Goal: Task Accomplishment & Management: Use online tool/utility

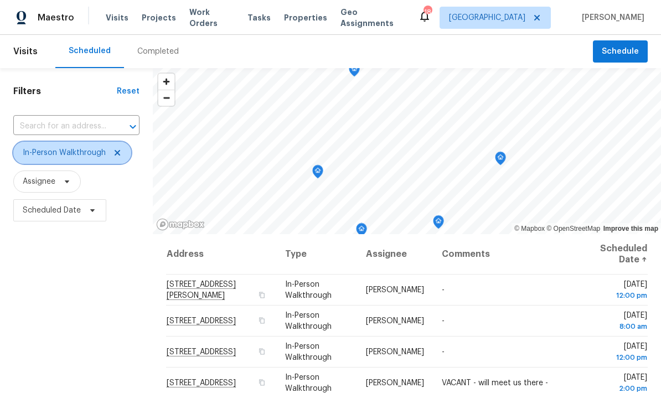
click at [110, 157] on span at bounding box center [116, 152] width 12 height 9
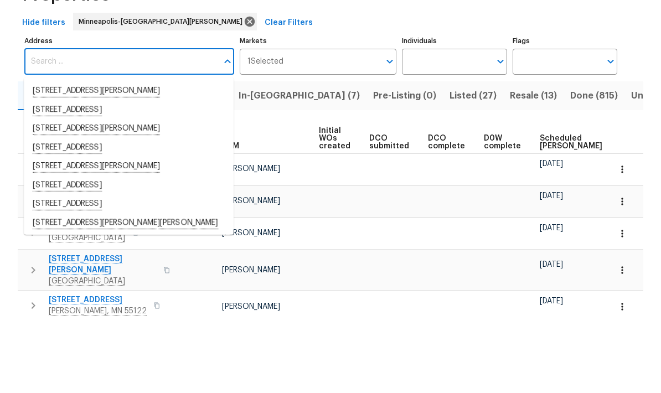
scroll to position [44, 0]
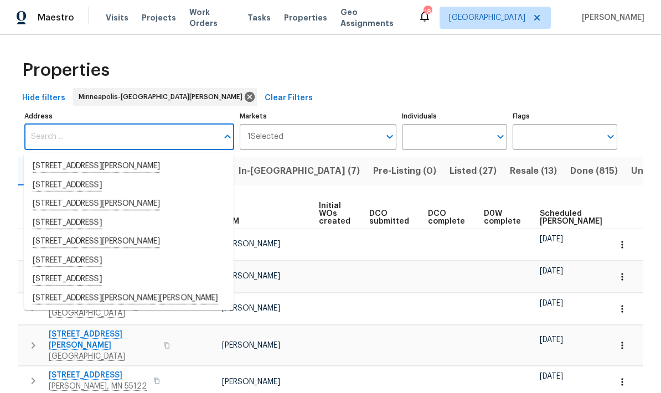
click at [51, 124] on input "Address" at bounding box center [120, 137] width 193 height 26
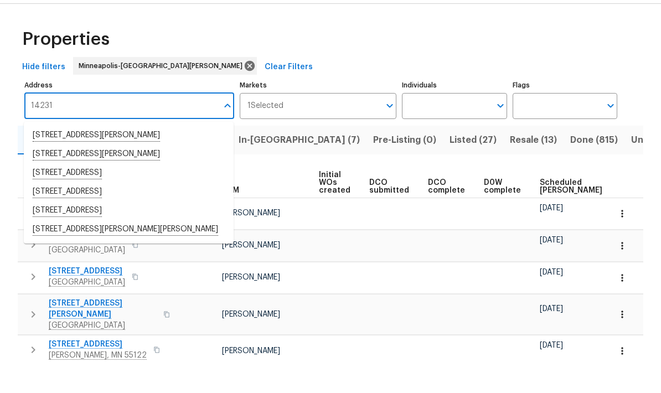
type input "14231 e"
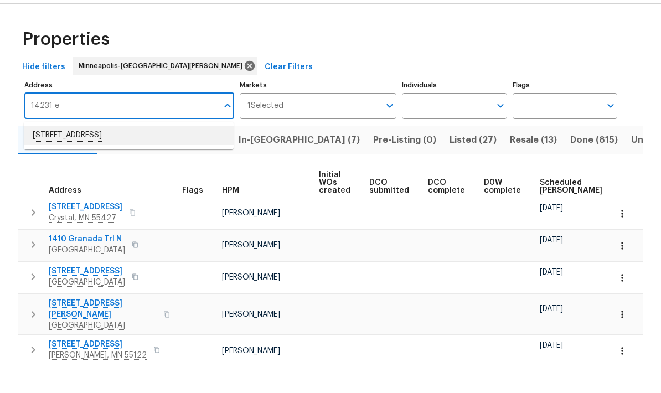
click at [53, 157] on li "14231 E 143rd Ln Burnsville MN 55337" at bounding box center [129, 166] width 210 height 19
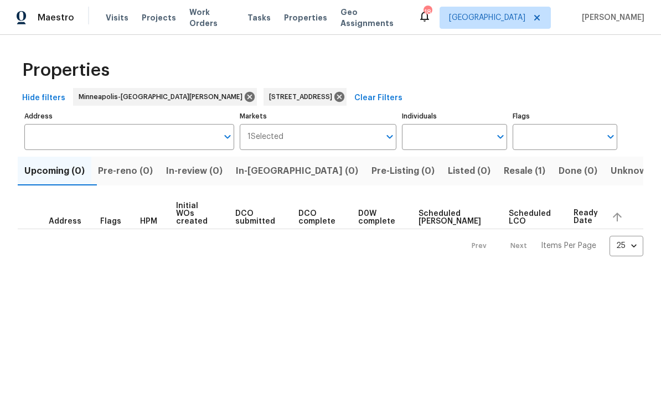
type input "14231 E 143rd Ln Burnsville MN 55337"
click at [504, 172] on span "Resale (1)" at bounding box center [525, 170] width 42 height 15
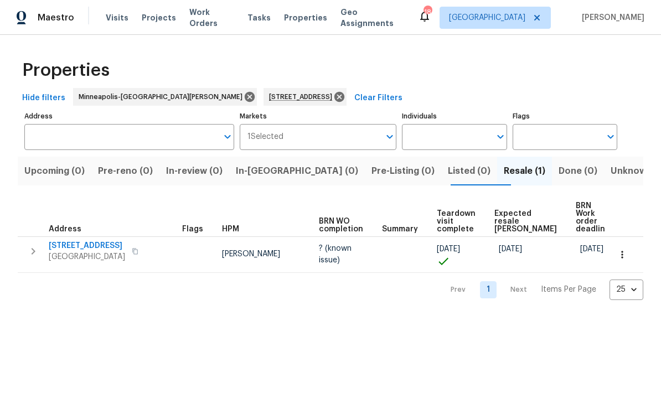
type input "14231 E 143rd Ln Burnsville MN 55337"
click at [67, 243] on span "[STREET_ADDRESS]" at bounding box center [87, 245] width 76 height 11
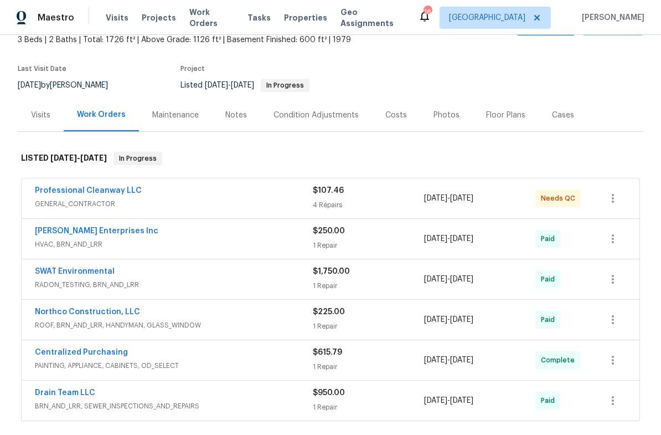
scroll to position [72, 0]
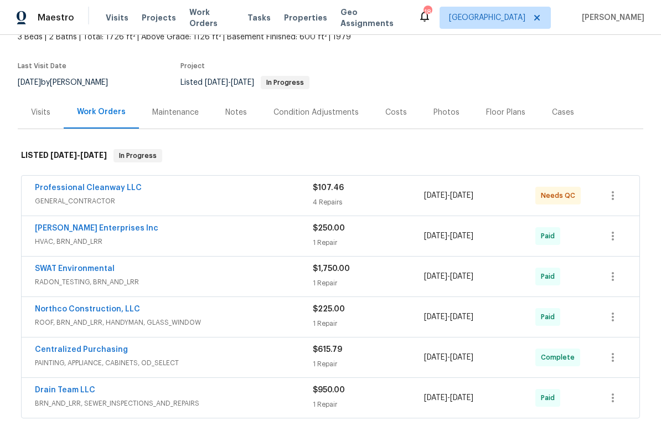
click at [55, 190] on link "Professional Cleanway LLC" at bounding box center [88, 188] width 107 height 8
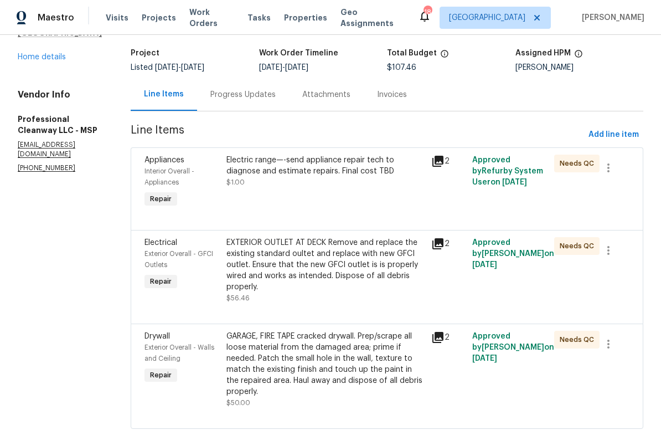
scroll to position [2, 0]
click at [210, 95] on div "Progress Updates" at bounding box center [242, 94] width 65 height 11
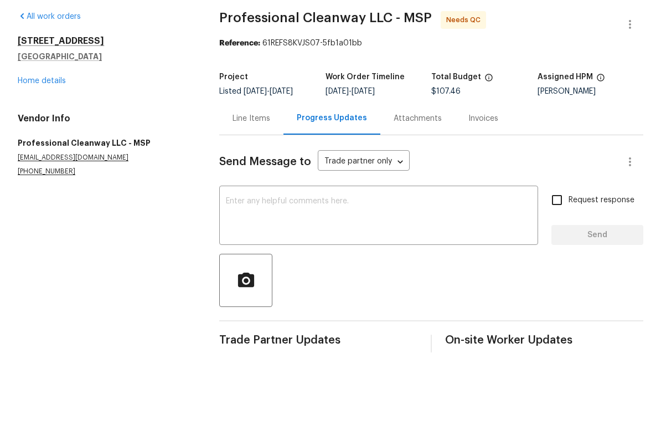
click at [243, 143] on div "Line Items" at bounding box center [251, 159] width 64 height 33
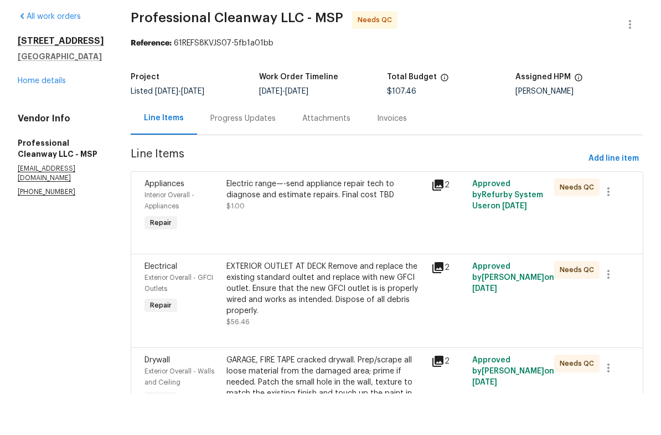
click at [262, 220] on div "Electric range—-send appliance repair tech to diagnose and estimate repairs. Fi…" at bounding box center [325, 231] width 198 height 22
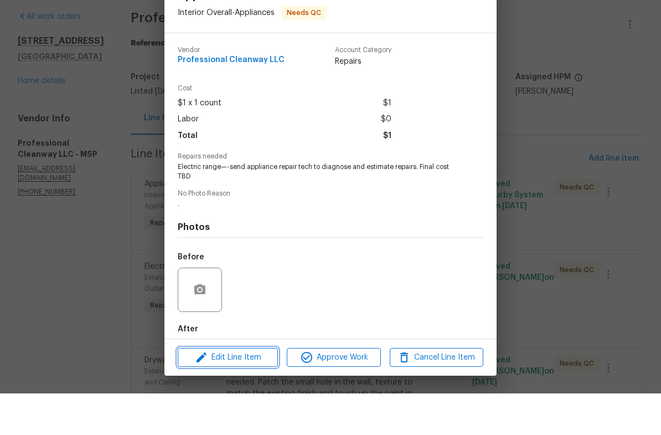
click at [236, 392] on span "Edit Line Item" at bounding box center [228, 399] width 94 height 14
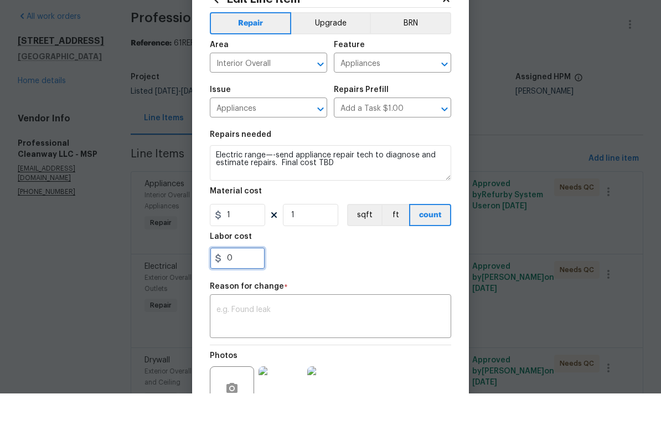
click at [239, 288] on input "0" at bounding box center [237, 299] width 55 height 22
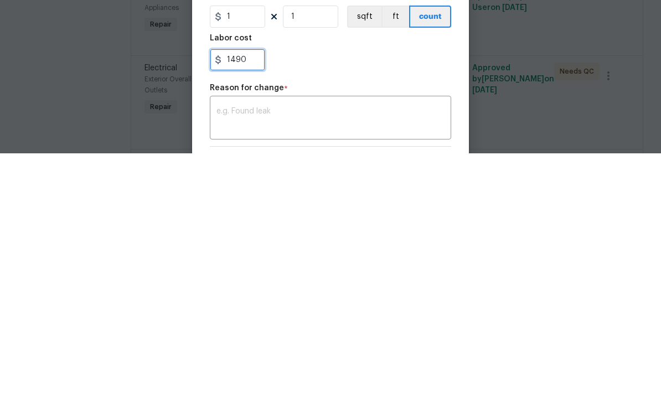
click at [253, 288] on input "1490" at bounding box center [237, 299] width 55 height 22
type input "149"
click at [237, 347] on textarea at bounding box center [330, 358] width 228 height 23
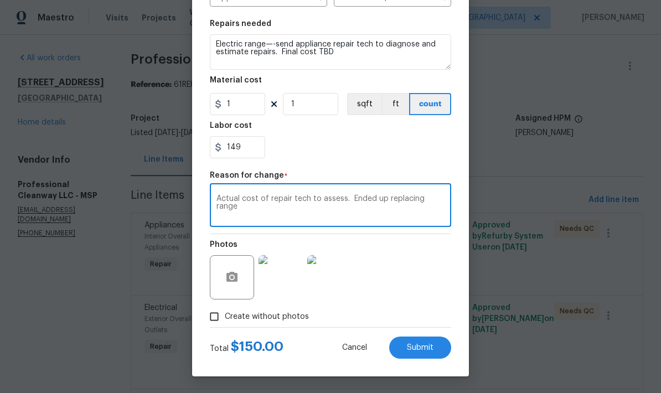
scroll to position [154, 0]
type textarea "Actual cost of repair tech to assess. Ended up replacing range"
click at [407, 350] on span "Submit" at bounding box center [420, 348] width 27 height 8
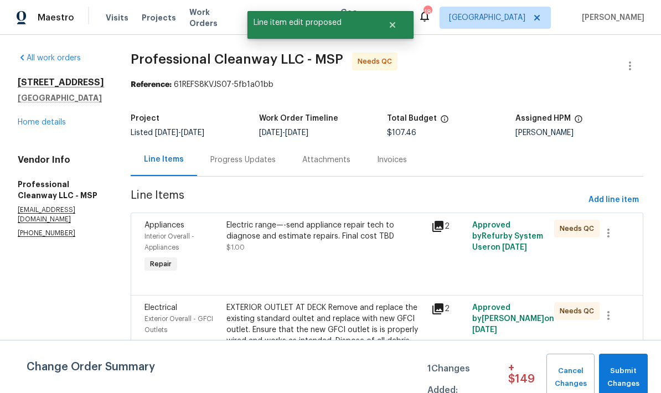
scroll to position [0, 0]
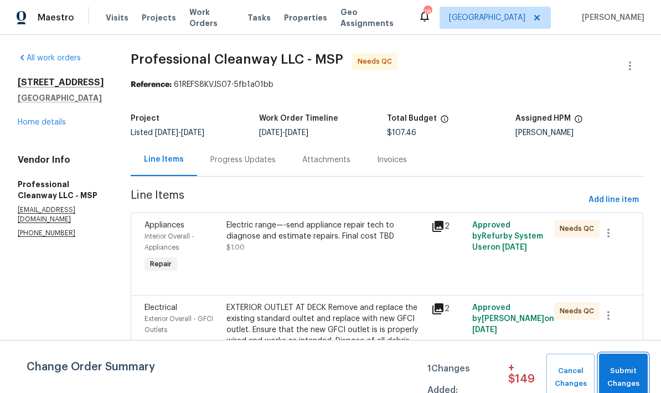
click at [623, 368] on span "Submit Changes" at bounding box center [623, 377] width 38 height 25
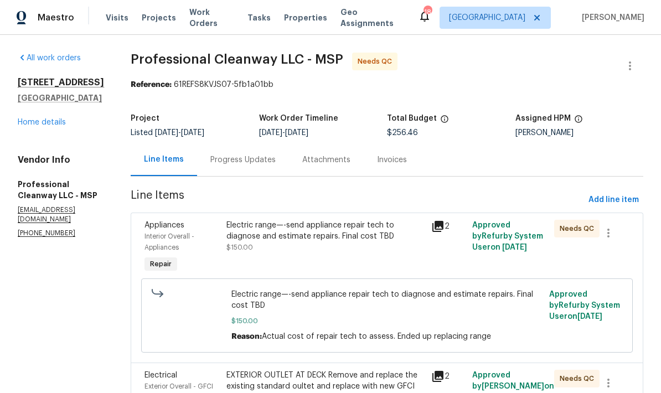
click at [275, 220] on div "Electric range—-send appliance repair tech to diagnose and estimate repairs. Fi…" at bounding box center [325, 231] width 198 height 22
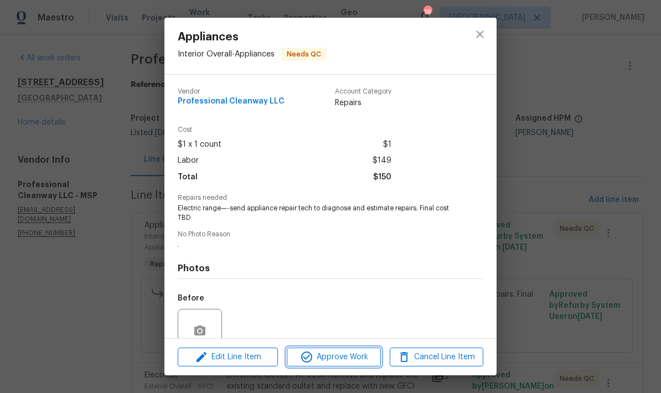
click at [329, 362] on span "Approve Work" at bounding box center [333, 357] width 87 height 14
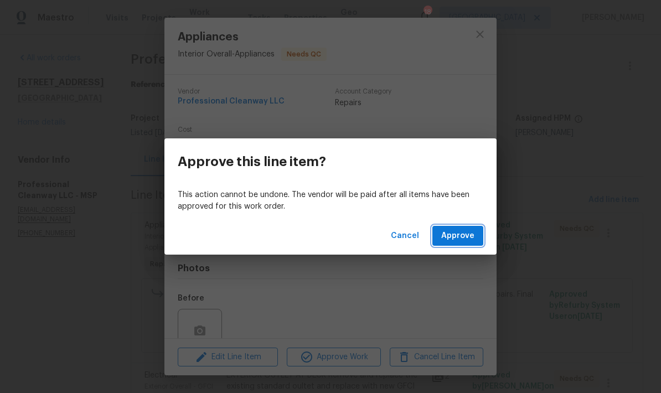
click at [446, 239] on span "Approve" at bounding box center [457, 236] width 33 height 14
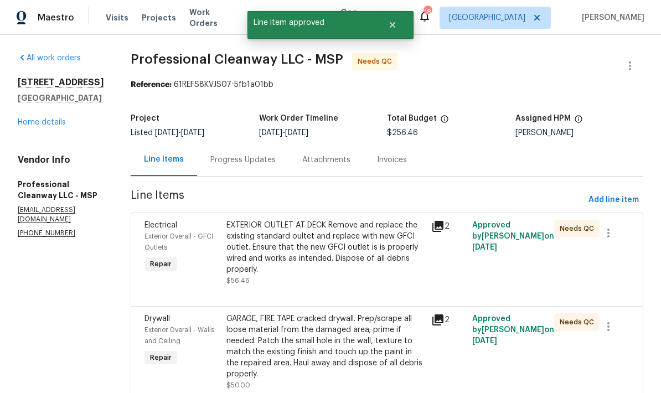
click at [271, 247] on div "EXTERIOR OUTLET AT DECK Remove and replace the existing standard oultet and rep…" at bounding box center [325, 247] width 198 height 55
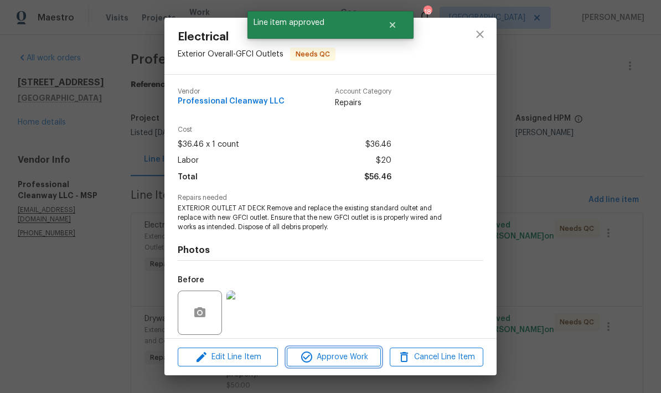
click at [334, 361] on span "Approve Work" at bounding box center [333, 357] width 87 height 14
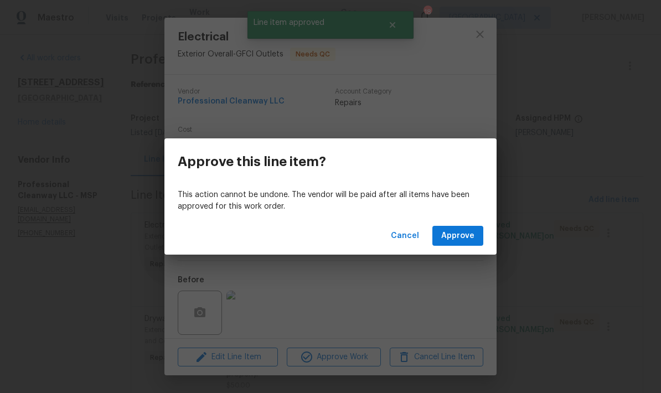
click at [316, 186] on div "This action cannot be undone. The vendor will be paid after all items have been…" at bounding box center [330, 201] width 332 height 32
click at [440, 245] on button "Approve" at bounding box center [457, 236] width 51 height 20
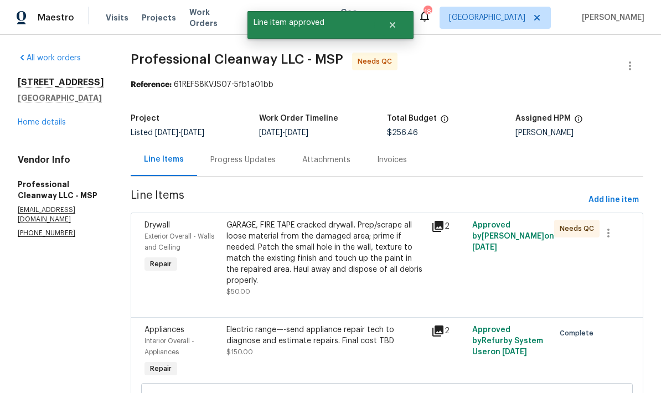
click at [288, 258] on div "GARAGE, FIRE TAPE cracked drywall. Prep/scrape all loose material from the dama…" at bounding box center [325, 253] width 198 height 66
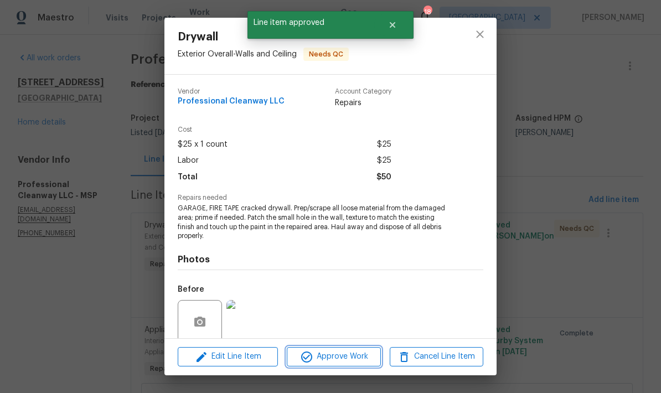
click at [328, 354] on span "Approve Work" at bounding box center [333, 357] width 87 height 14
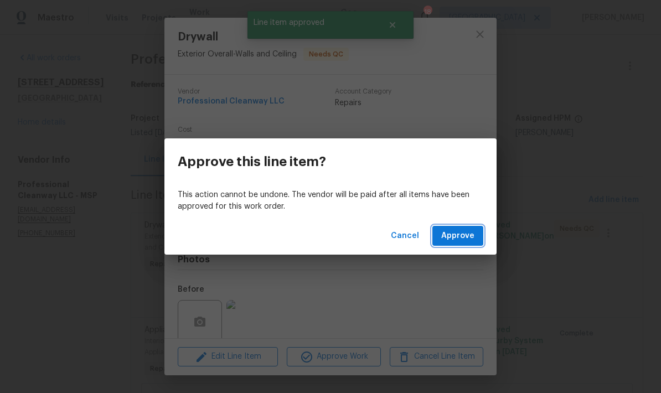
click at [453, 239] on span "Approve" at bounding box center [457, 236] width 33 height 14
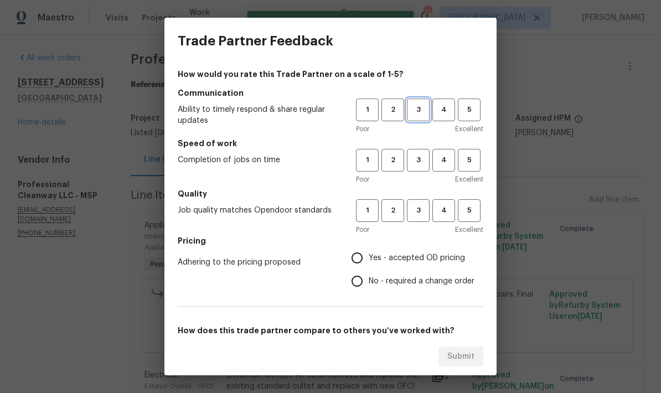
click at [421, 113] on span "3" at bounding box center [418, 110] width 20 height 13
click at [415, 156] on span "3" at bounding box center [418, 160] width 20 height 13
click at [418, 210] on span "3" at bounding box center [418, 210] width 20 height 13
click at [354, 290] on input "No - required a change order" at bounding box center [356, 281] width 23 height 23
radio input "true"
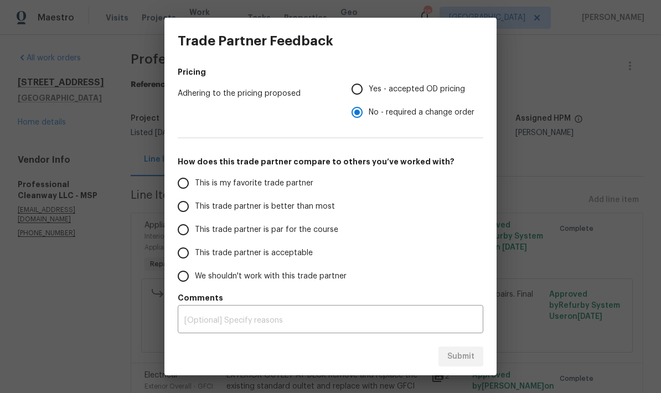
scroll to position [169, 0]
click at [188, 226] on input "This trade partner is par for the course" at bounding box center [183, 229] width 23 height 23
click at [459, 356] on span "Submit" at bounding box center [460, 357] width 27 height 14
radio input "true"
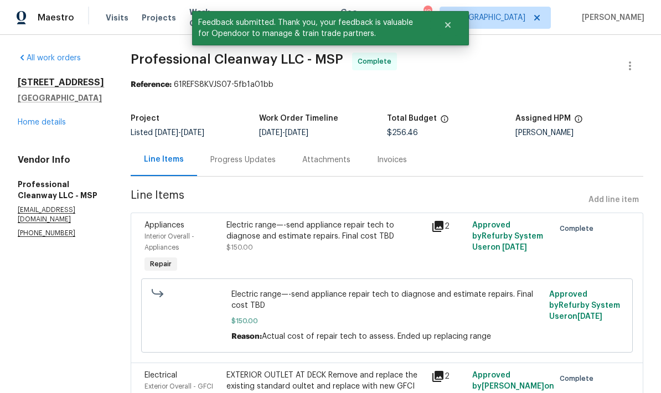
scroll to position [0, 0]
click at [32, 125] on link "Home details" at bounding box center [42, 122] width 48 height 8
